Goal: Information Seeking & Learning: Learn about a topic

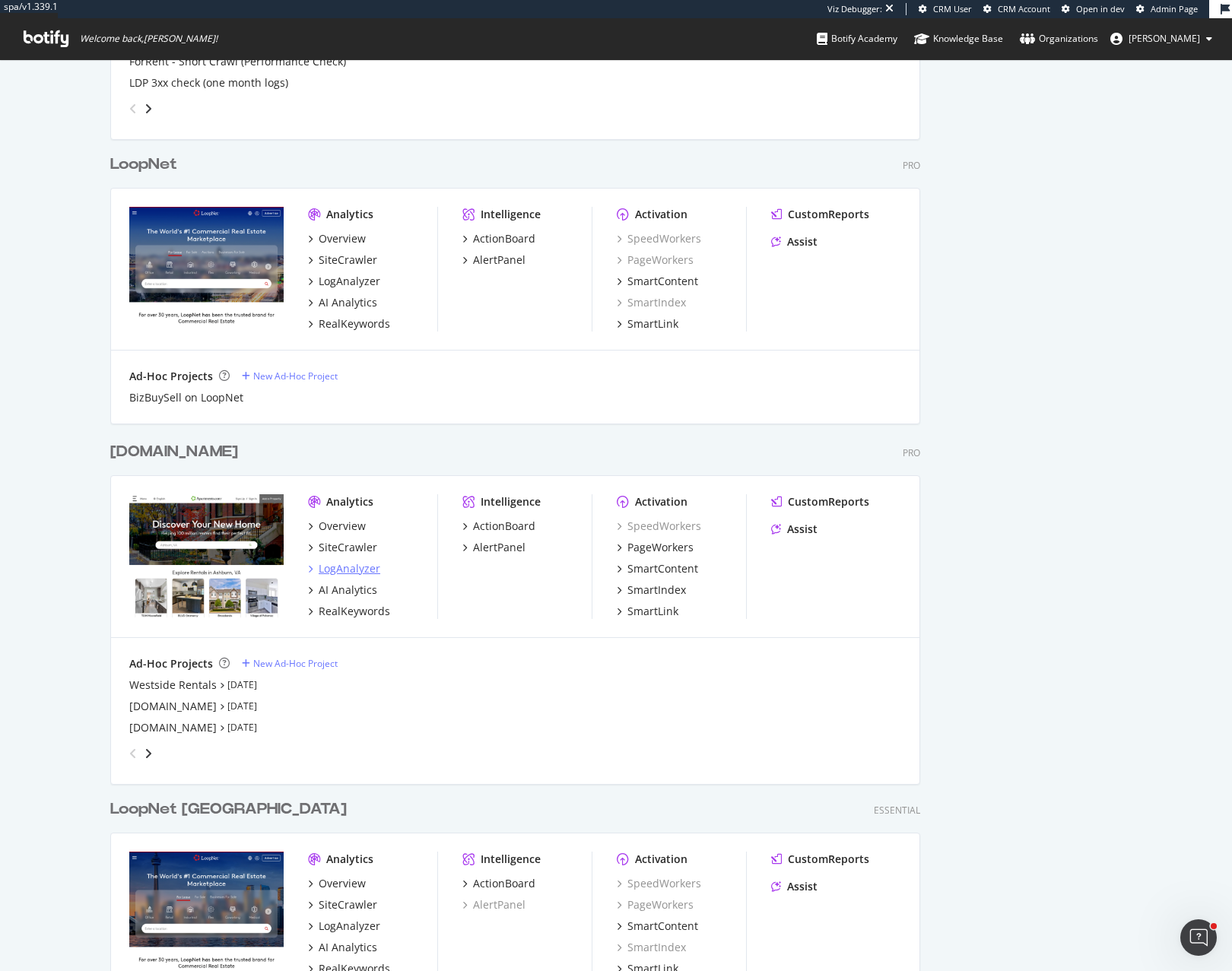
scroll to position [1246, 0]
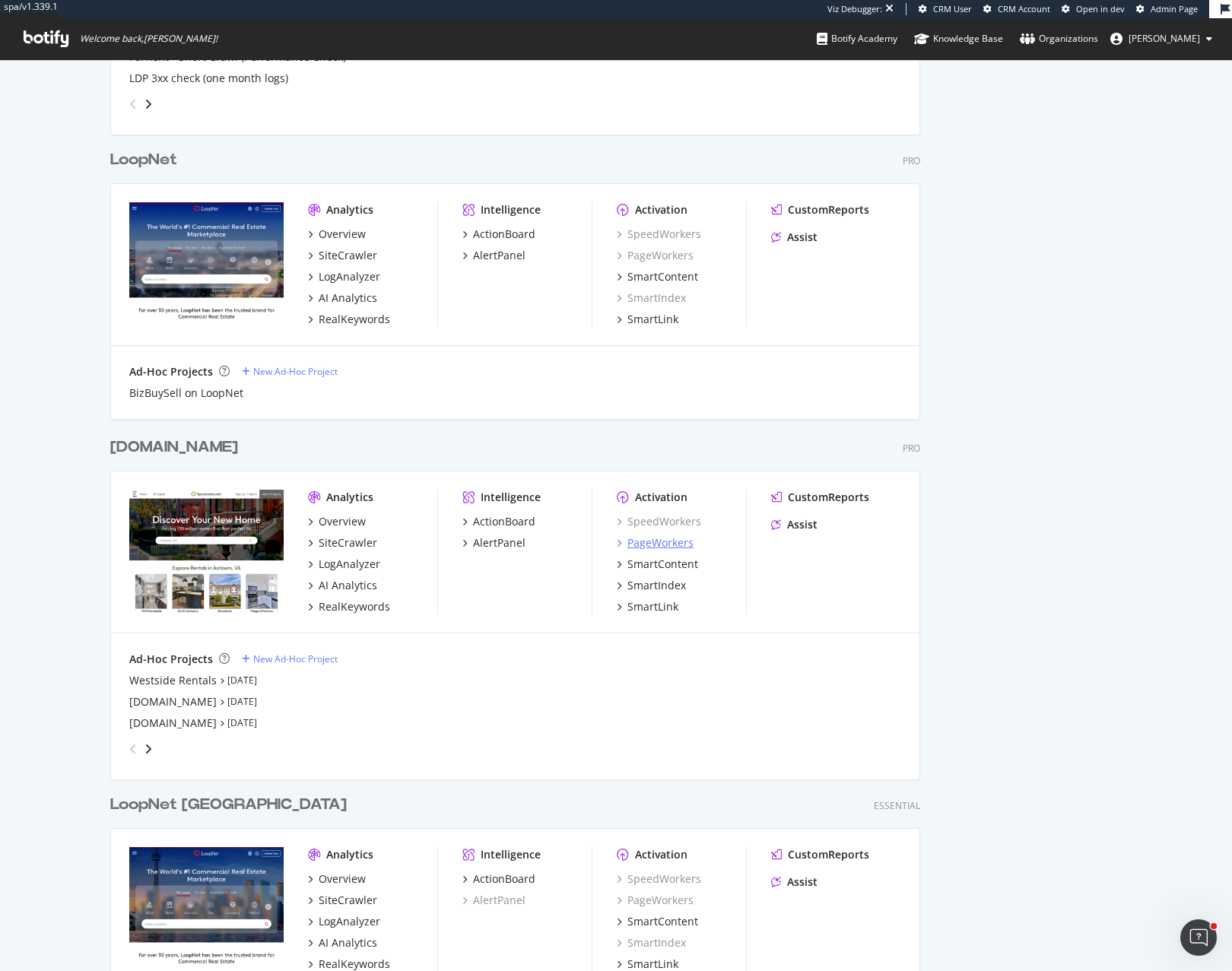
click at [681, 546] on div "PageWorkers" at bounding box center [660, 543] width 66 height 15
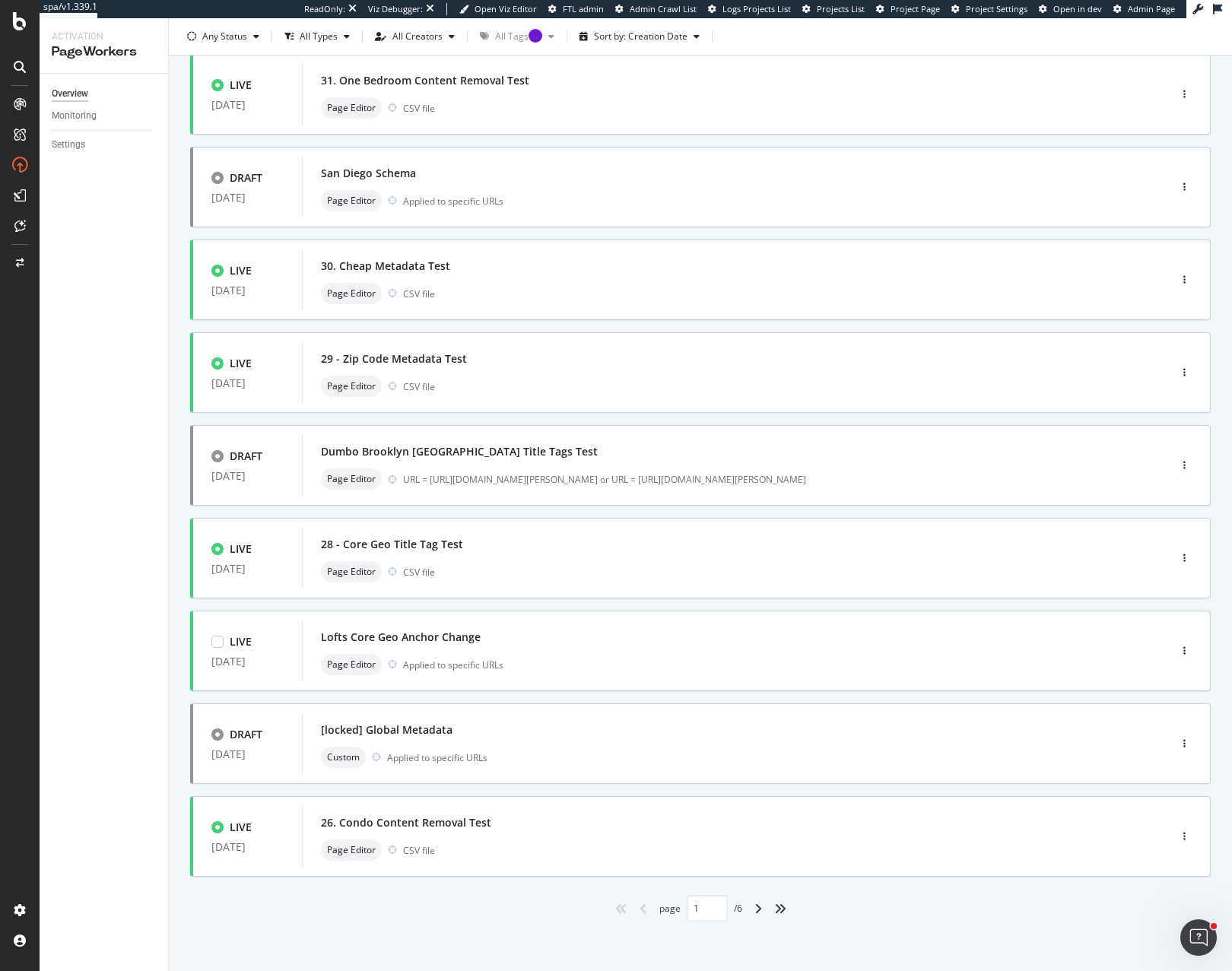
scroll to position [199, 0]
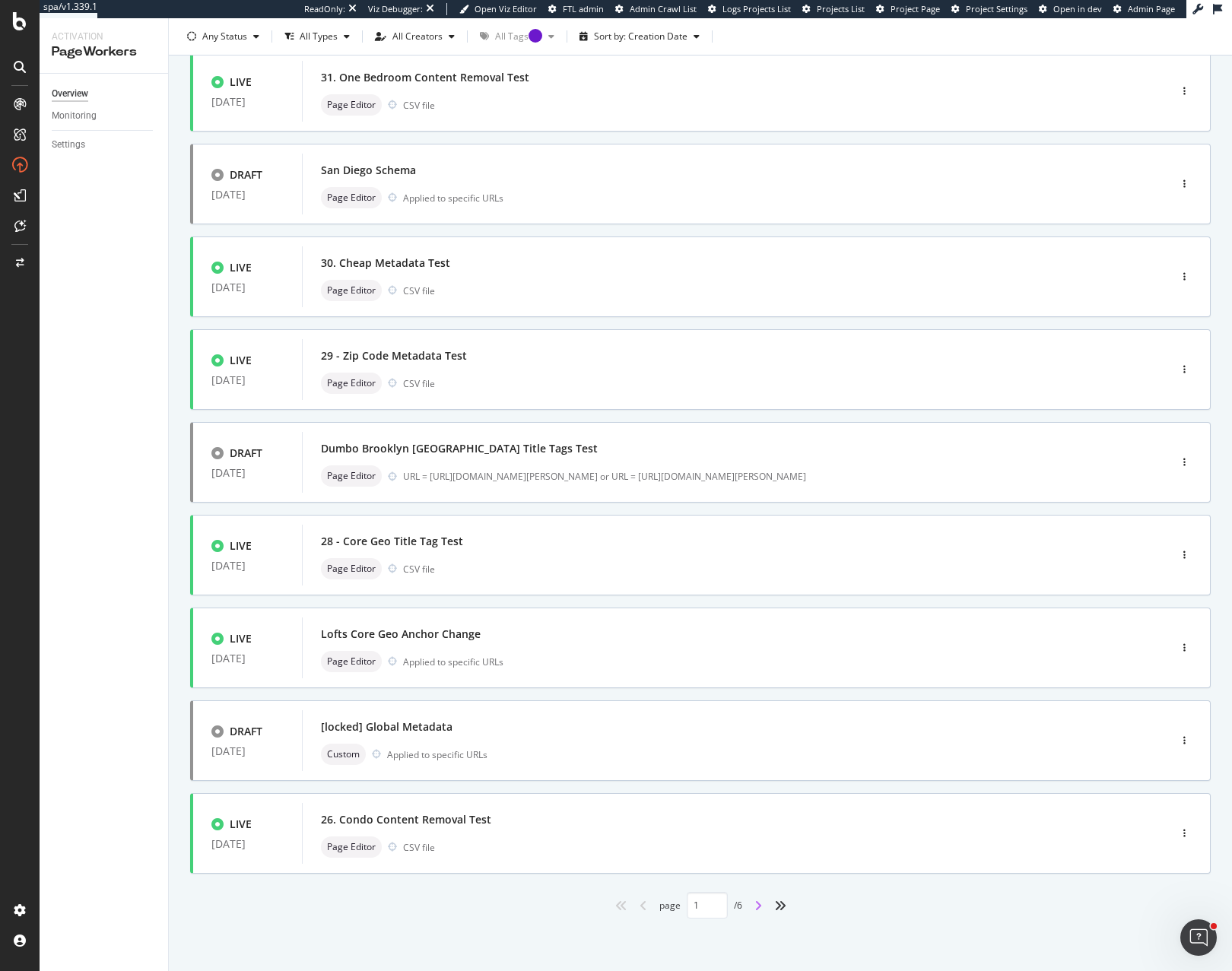
click at [754, 907] on icon "angle-right" at bounding box center [758, 905] width 7 height 12
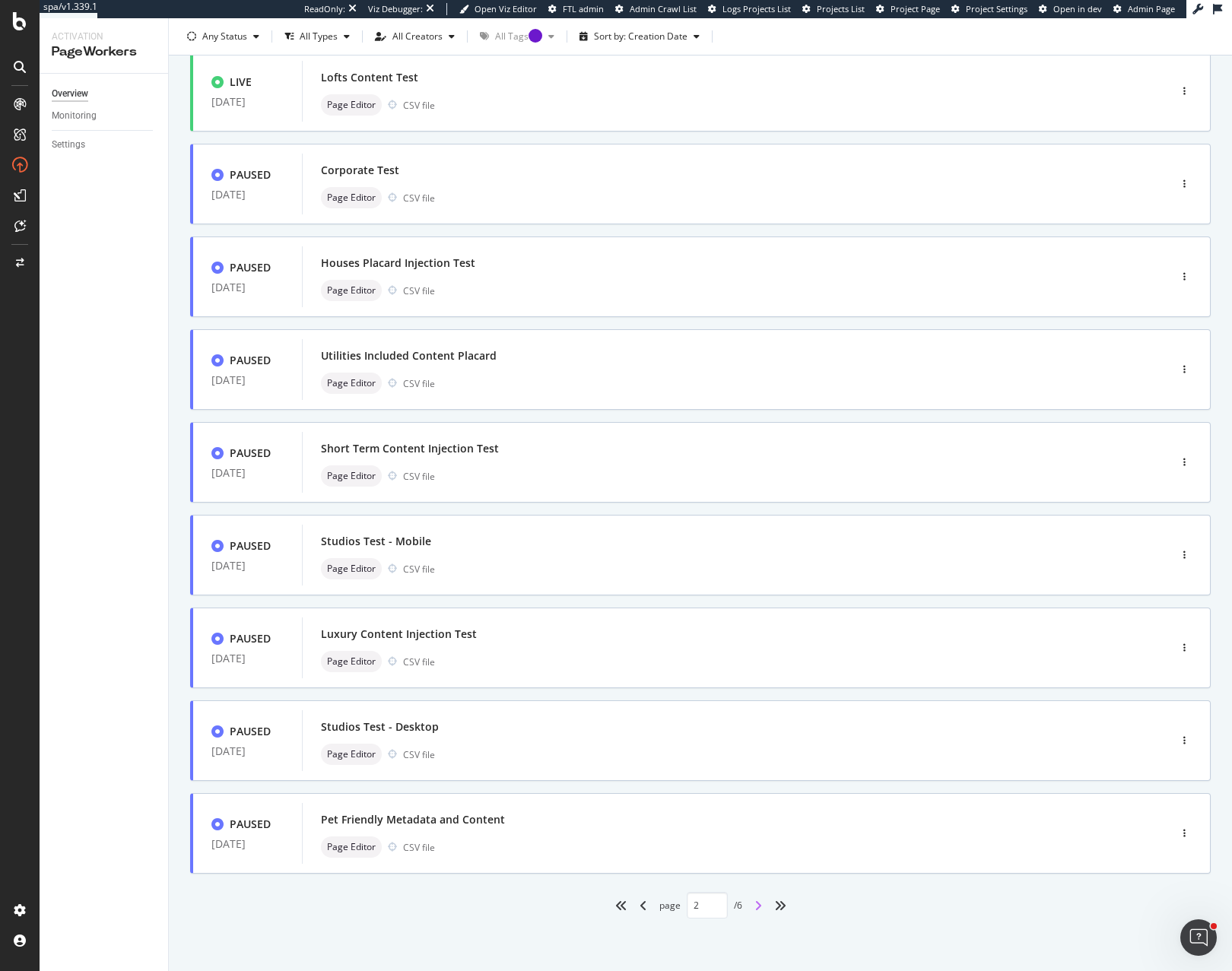
click at [754, 905] on icon "angle-right" at bounding box center [758, 905] width 7 height 12
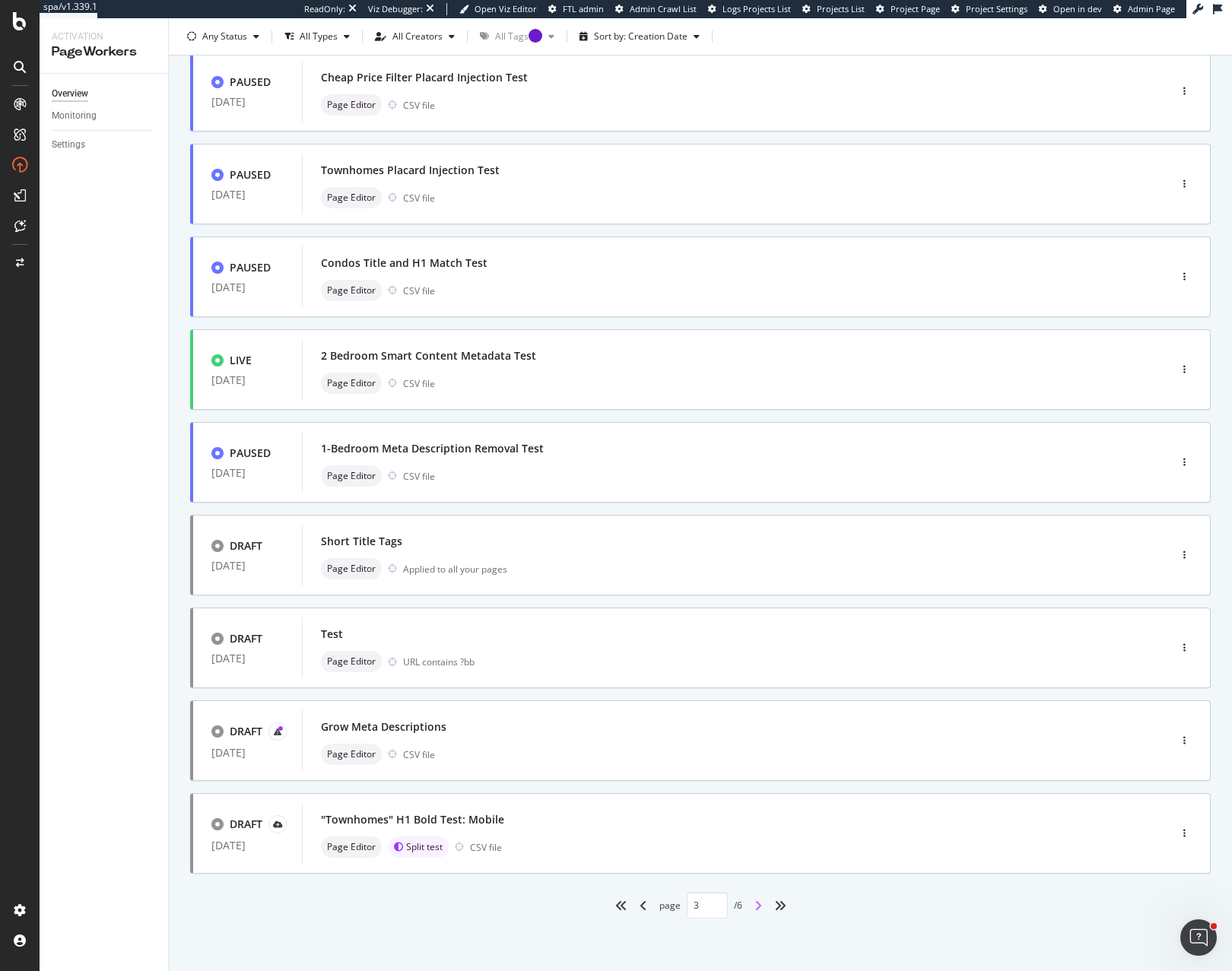
click at [754, 899] on icon "angle-right" at bounding box center [758, 905] width 7 height 12
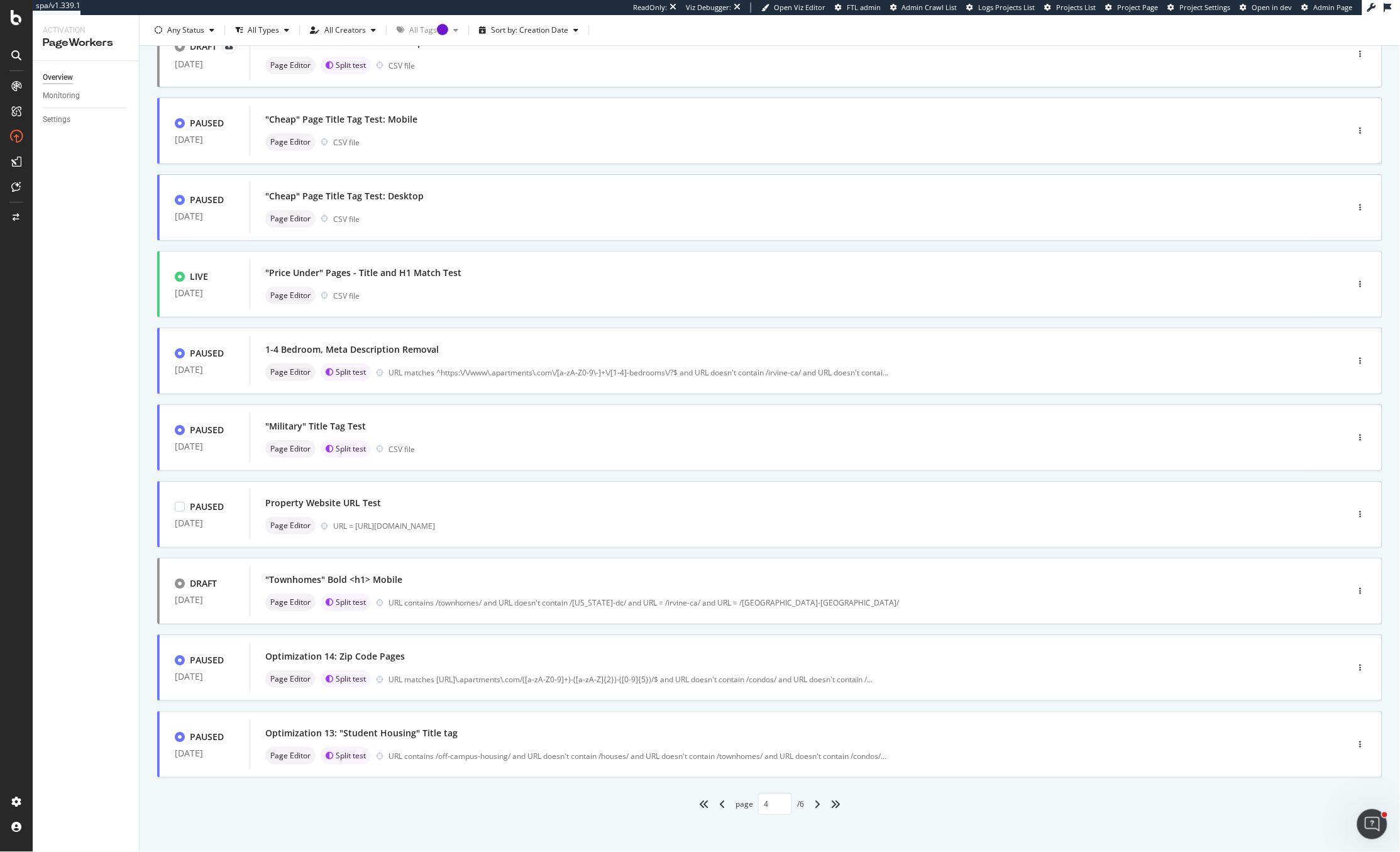
scroll to position [115, 0]
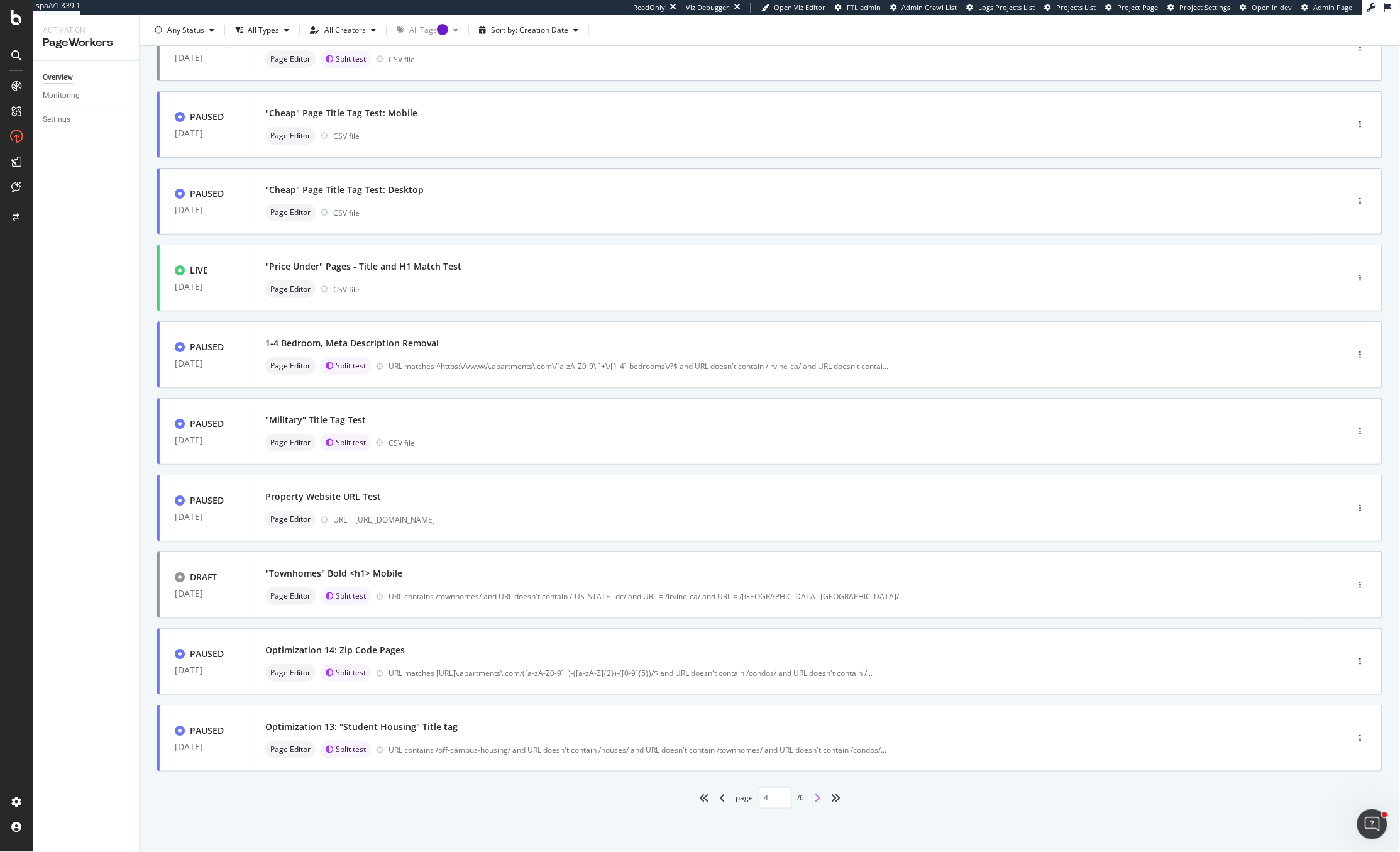
click at [814, 802] on icon "angle-right" at bounding box center [817, 797] width 6 height 10
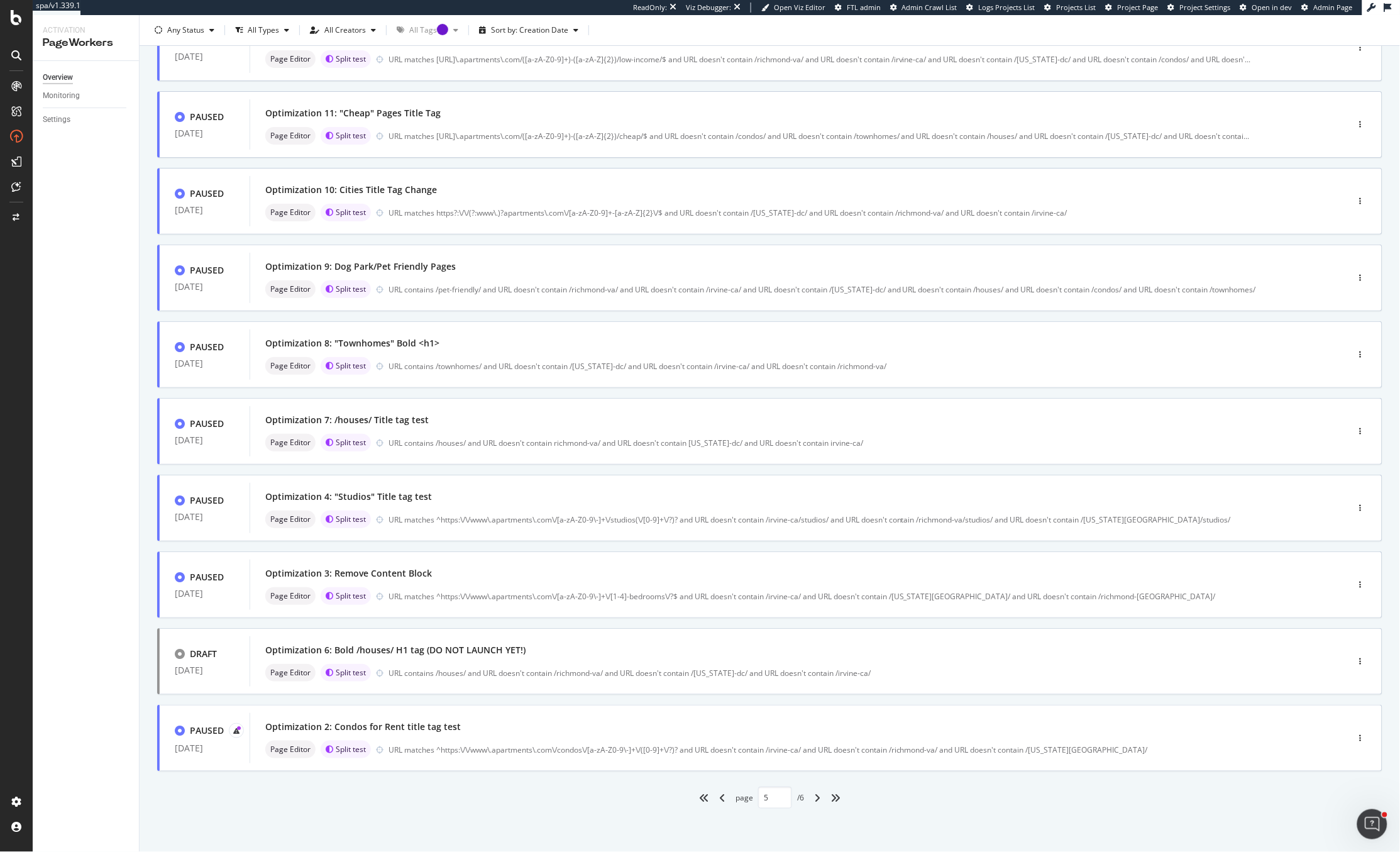
click at [814, 794] on icon "angle-right" at bounding box center [817, 797] width 6 height 10
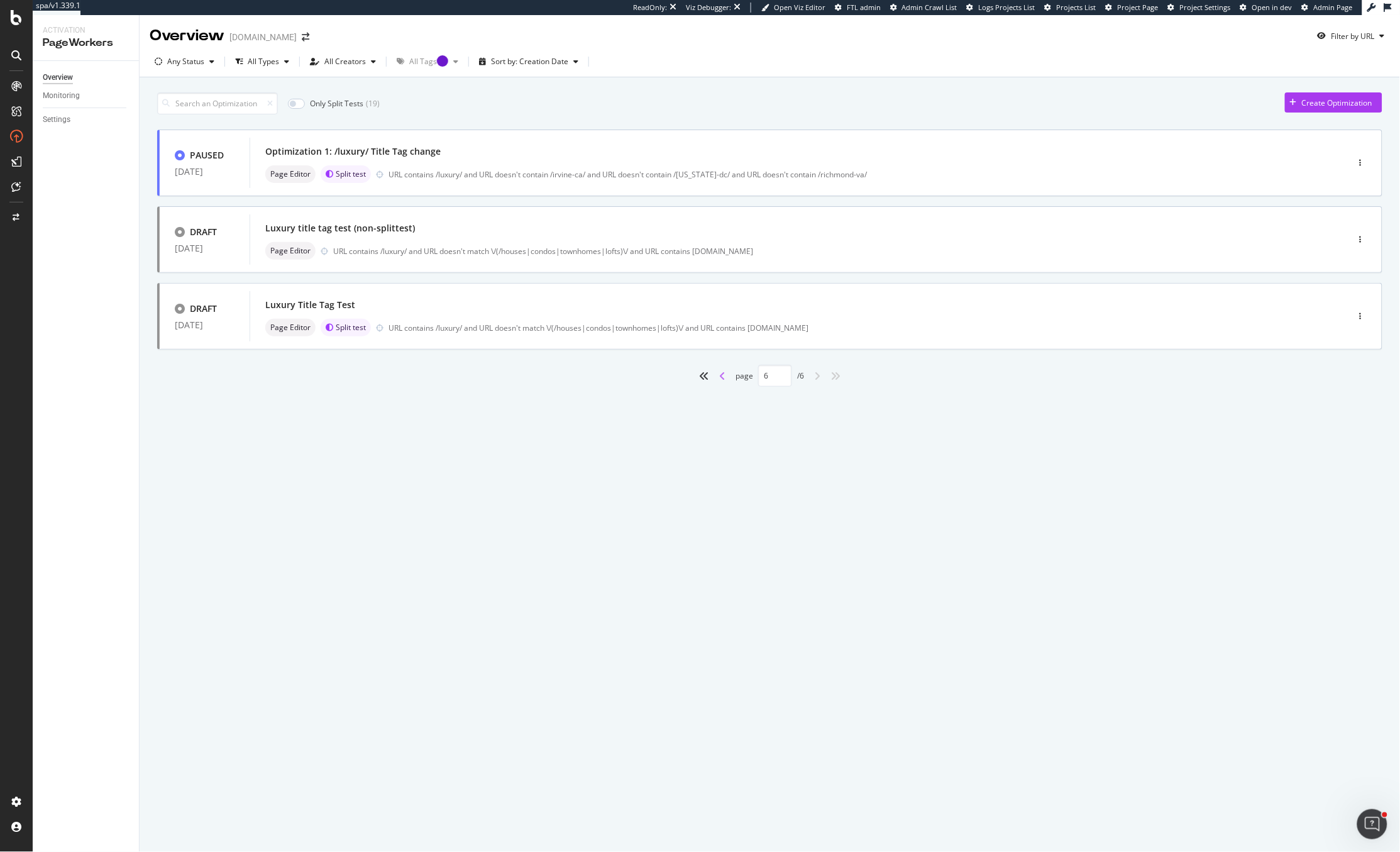
click at [719, 380] on icon "angle-left" at bounding box center [722, 376] width 6 height 10
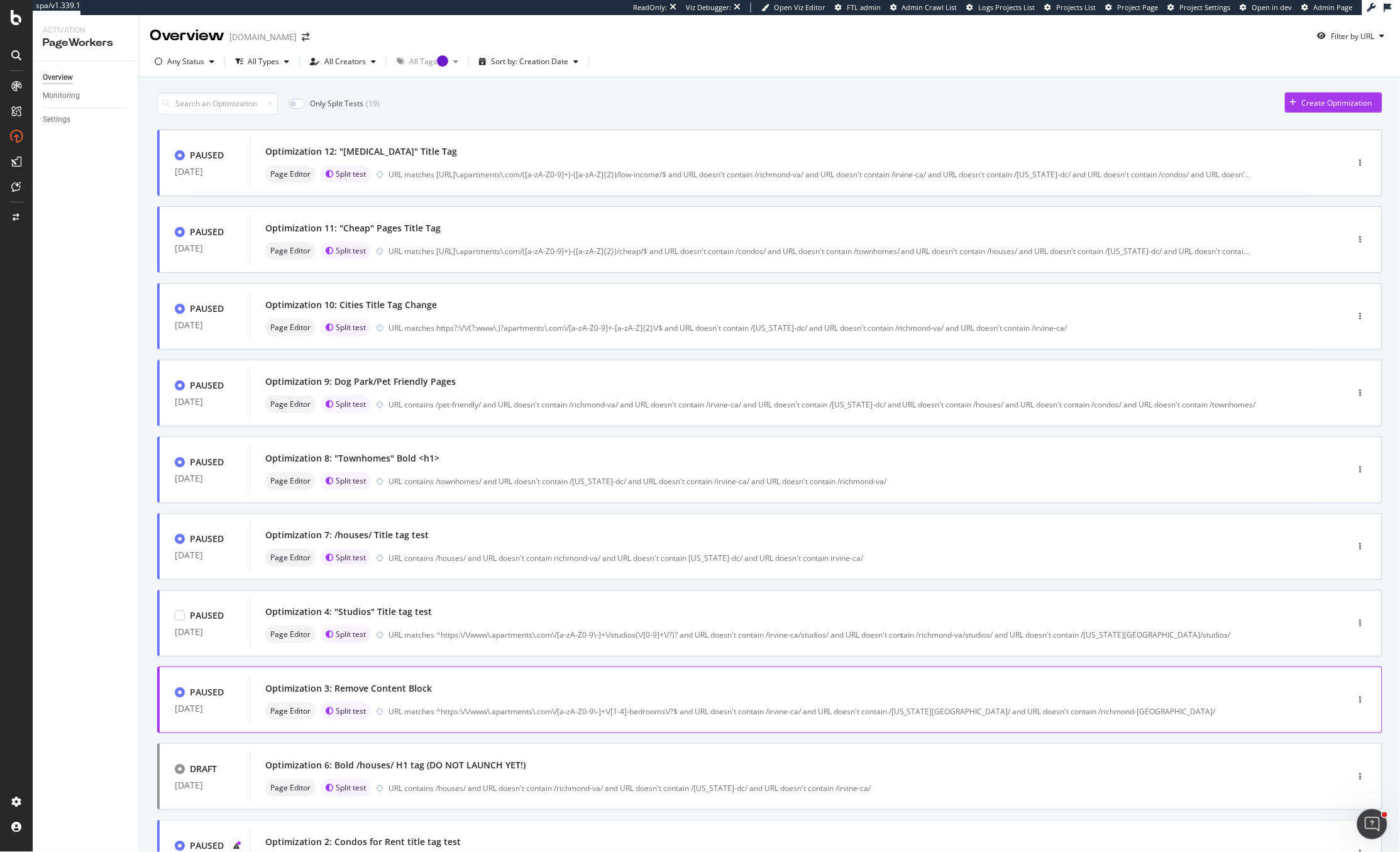
scroll to position [115, 0]
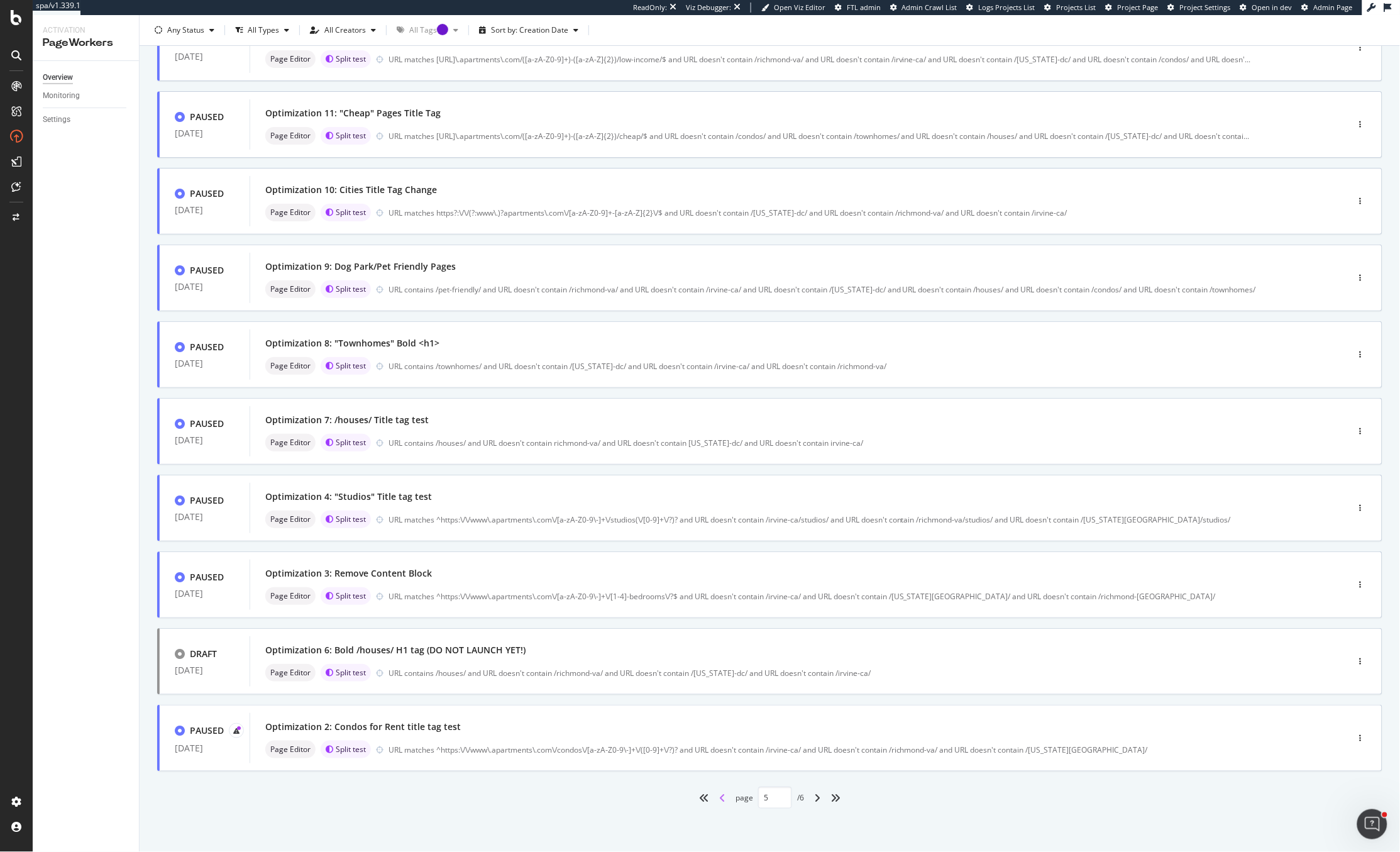
click at [719, 795] on icon "angle-left" at bounding box center [722, 797] width 6 height 10
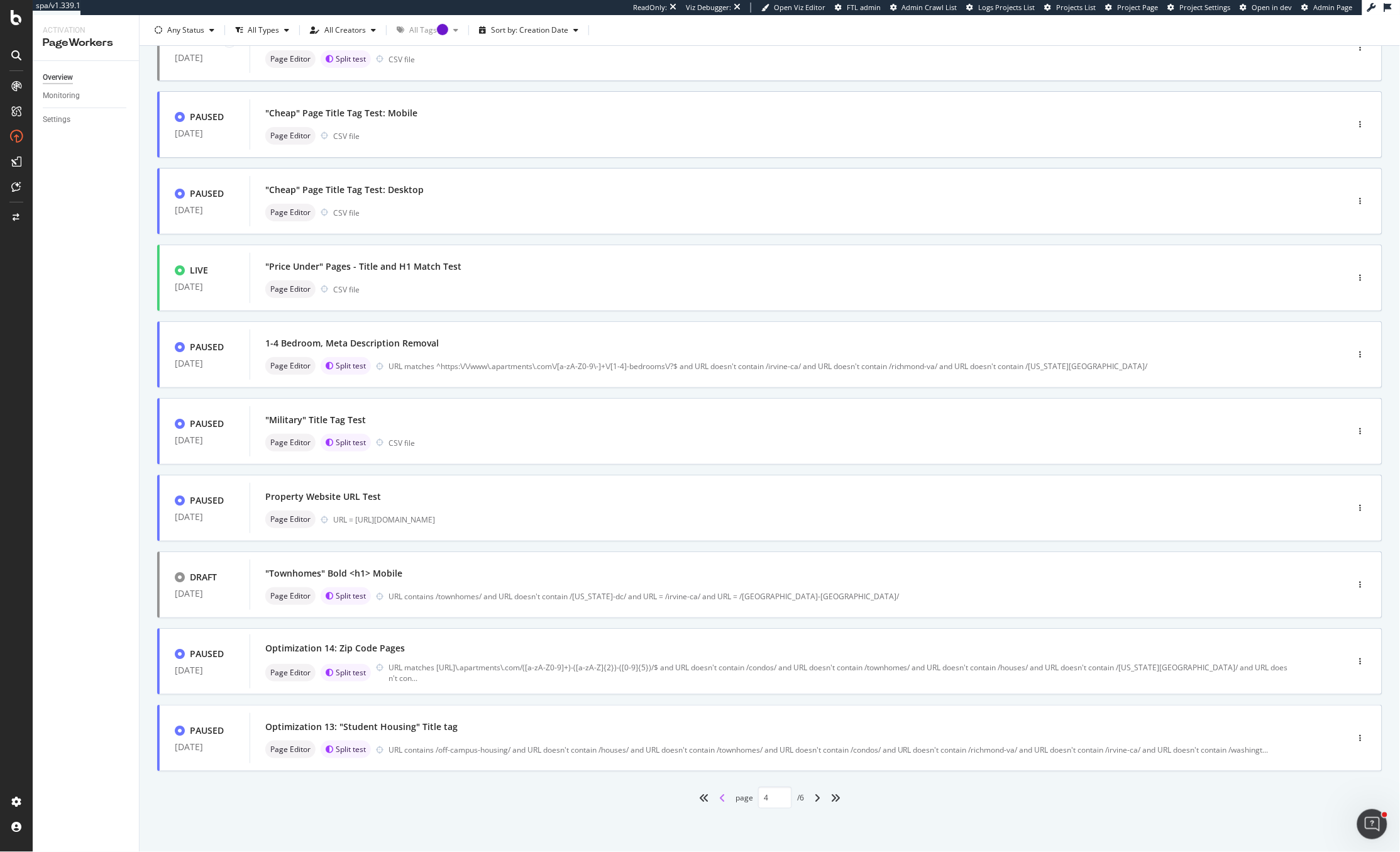
click at [719, 798] on icon "angle-left" at bounding box center [722, 797] width 6 height 10
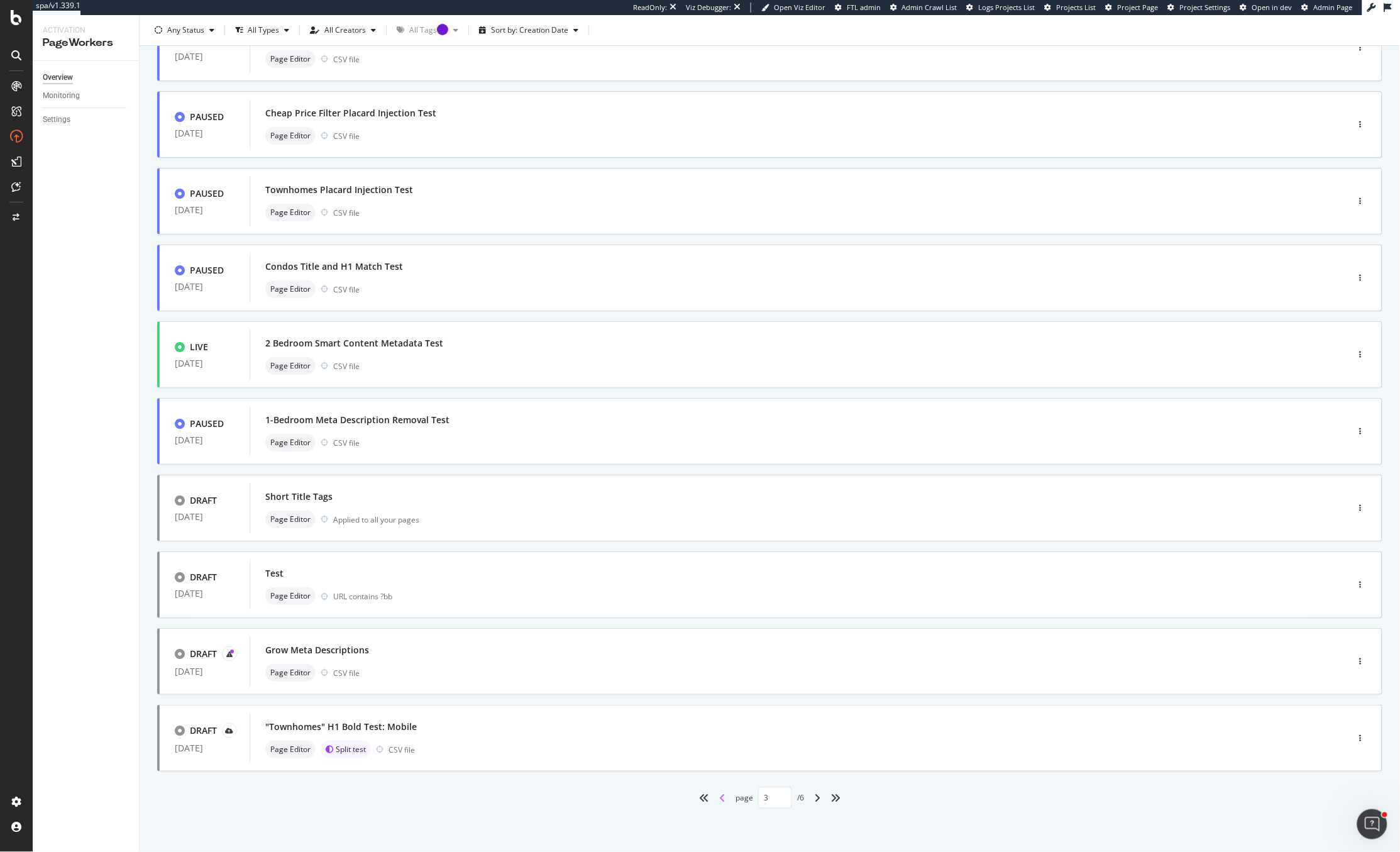
click at [719, 798] on icon "angle-left" at bounding box center [722, 797] width 6 height 10
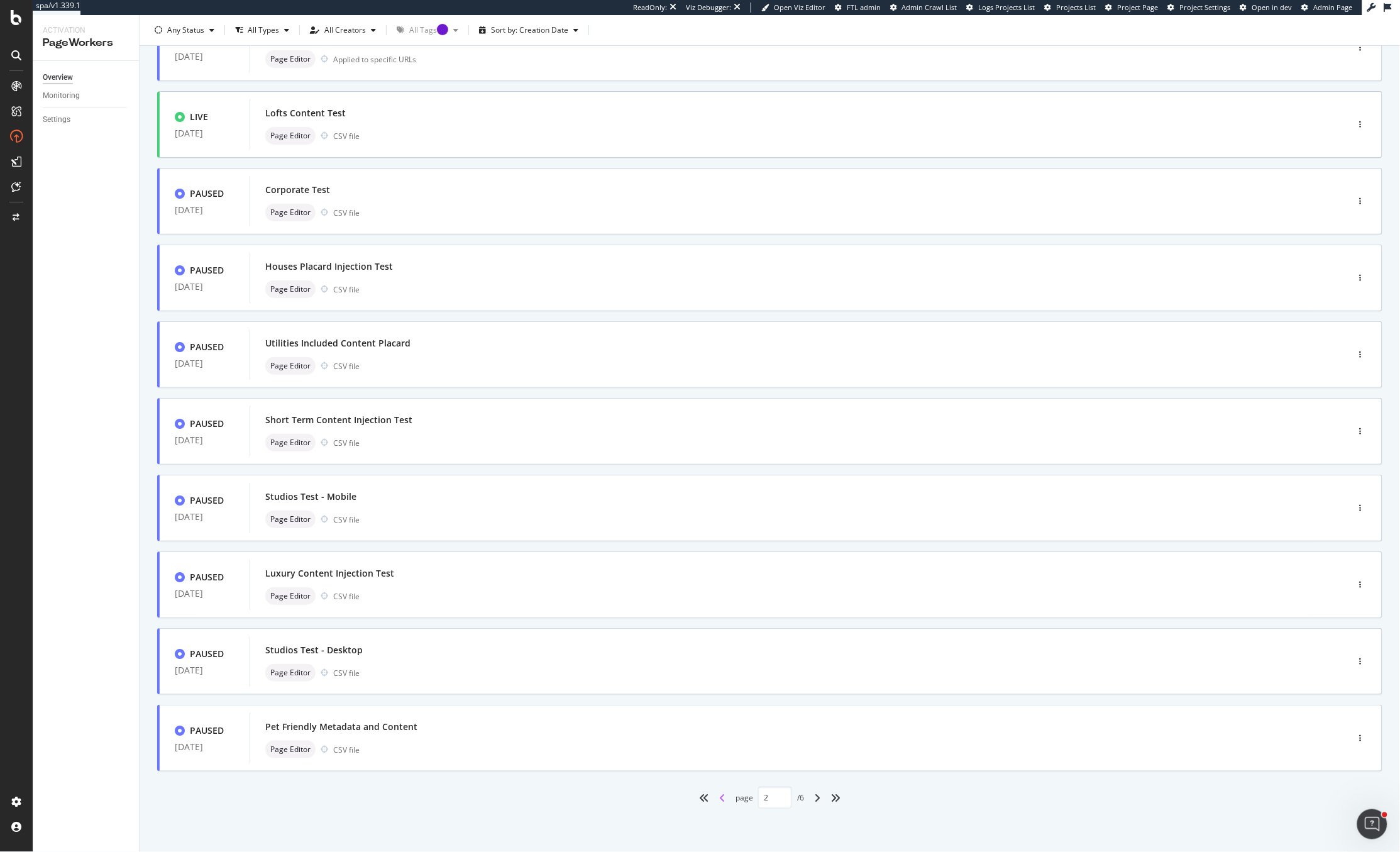
click at [719, 798] on icon "angle-left" at bounding box center [722, 797] width 6 height 10
type input "1"
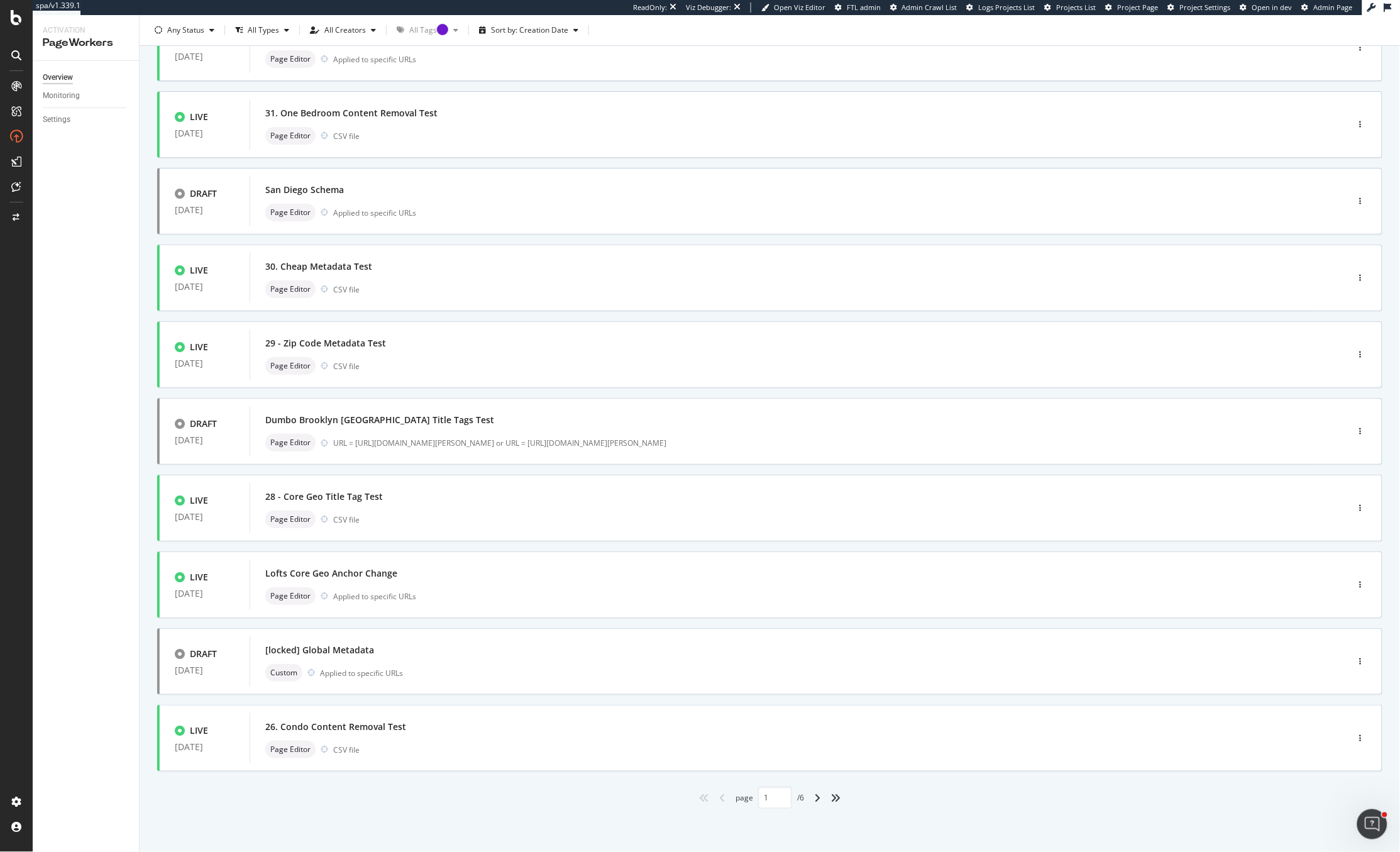
click at [92, 423] on div "Overview Monitoring Settings" at bounding box center [86, 456] width 106 height 791
